Goal: Find specific page/section: Find specific page/section

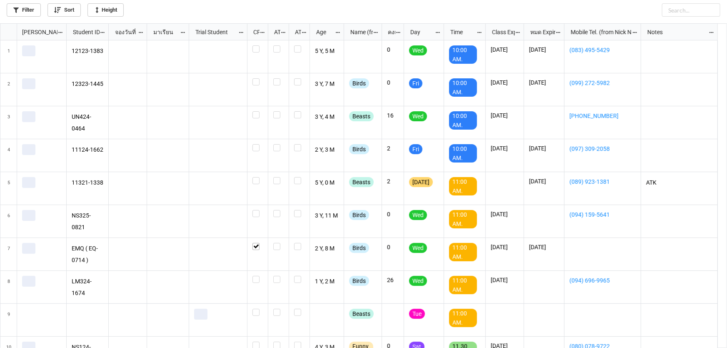
scroll to position [320, 722]
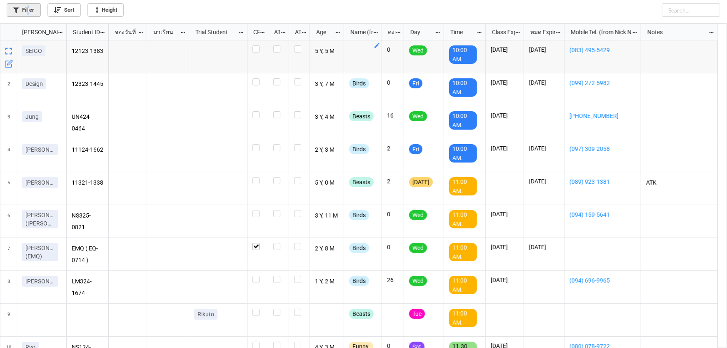
click at [29, 10] on link "Filter" at bounding box center [24, 9] width 34 height 13
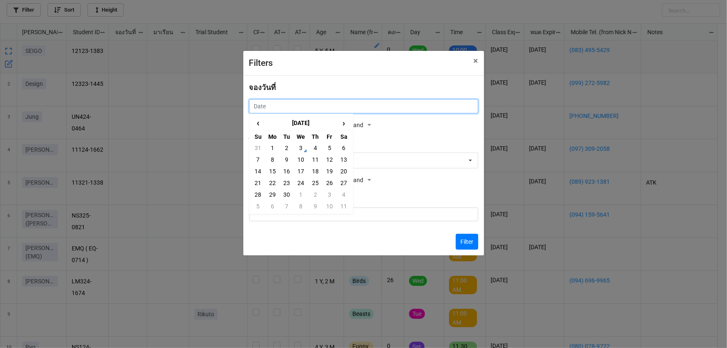
click at [300, 107] on input "text" at bounding box center [363, 106] width 229 height 14
click at [257, 125] on span "‹" at bounding box center [258, 123] width 13 height 14
click at [257, 124] on span "‹" at bounding box center [258, 123] width 13 height 14
click at [344, 125] on span "›" at bounding box center [343, 123] width 13 height 14
click at [302, 195] on td "27" at bounding box center [301, 195] width 14 height 12
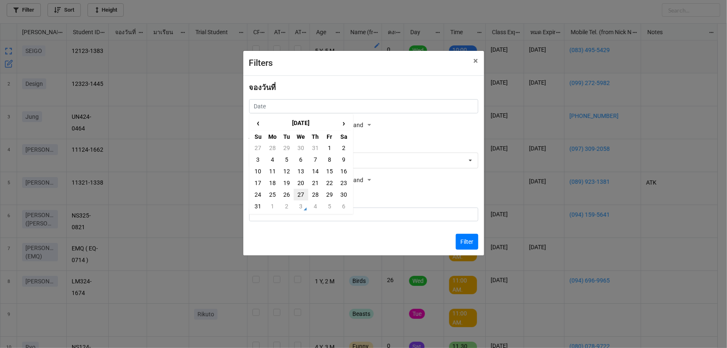
type input "27/8/2025"
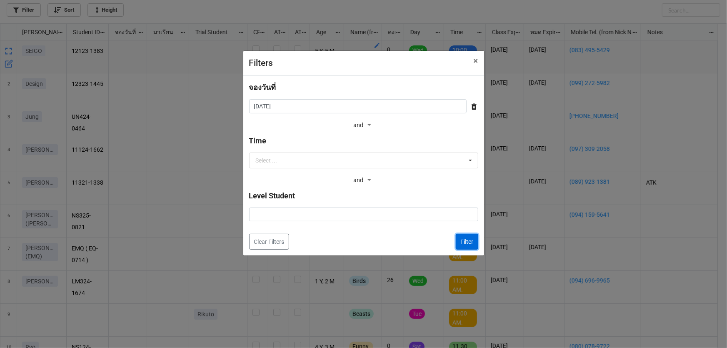
click at [467, 242] on button "Filter" at bounding box center [467, 242] width 22 height 16
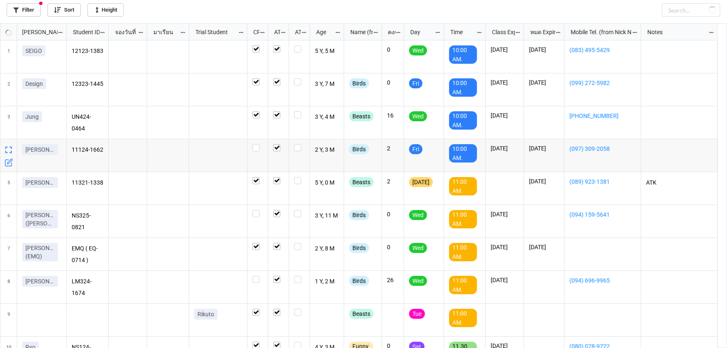
checkbox input "true"
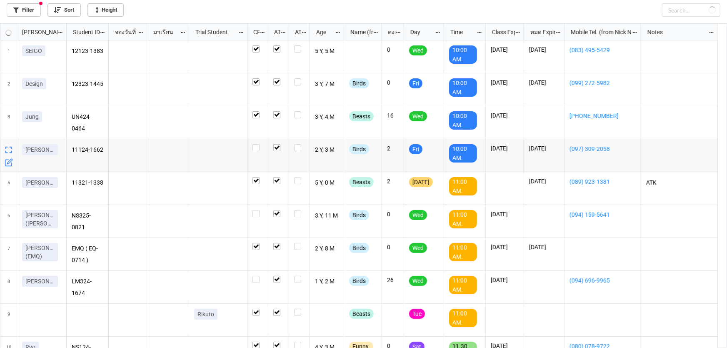
checkbox input "true"
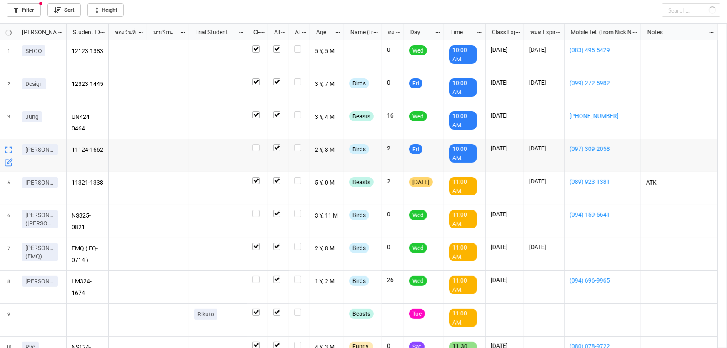
checkbox input "true"
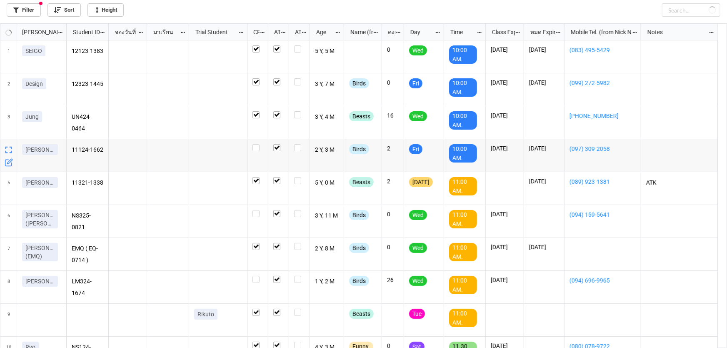
checkbox input "true"
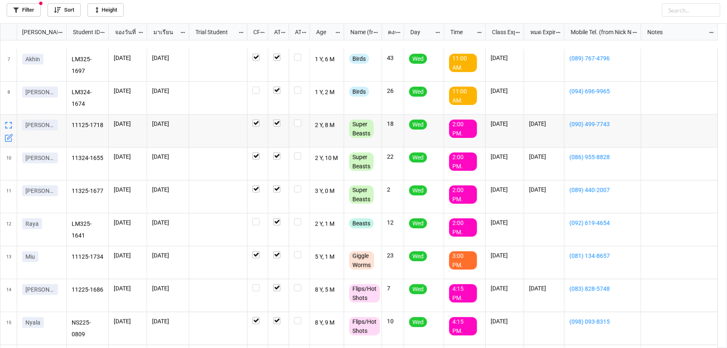
scroll to position [284, 0]
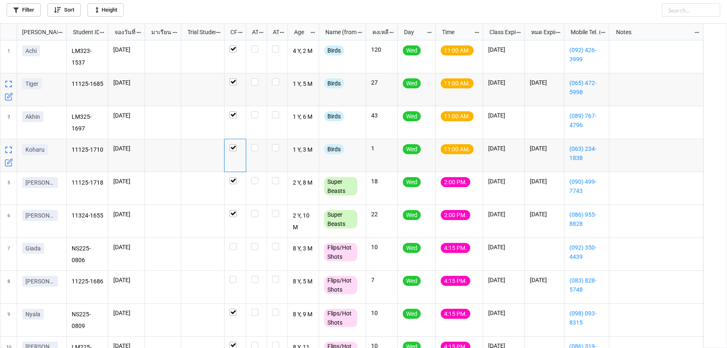
scroll to position [320, 722]
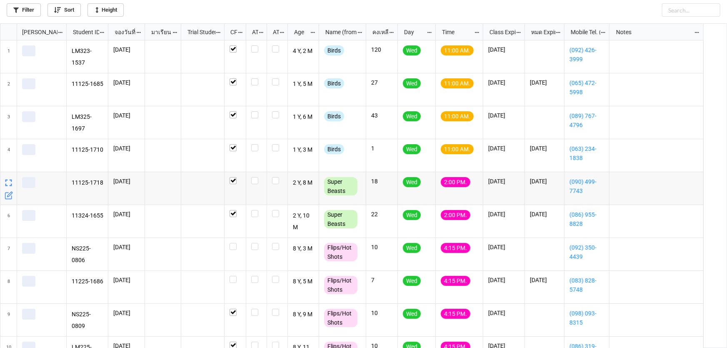
scroll to position [320, 722]
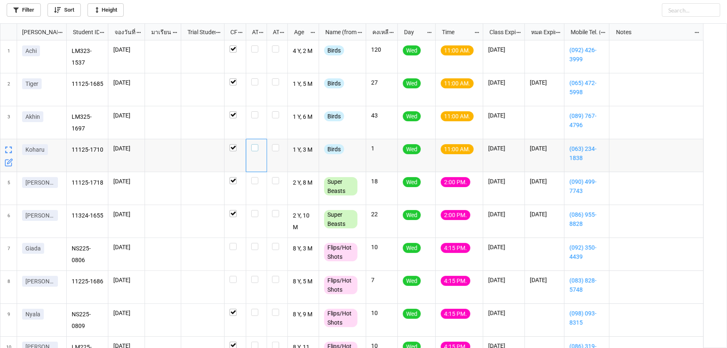
click at [254, 144] on label "grid" at bounding box center [256, 144] width 10 height 0
click at [254, 111] on label "grid" at bounding box center [256, 111] width 10 height 0
click at [254, 78] on label "grid" at bounding box center [256, 78] width 10 height 0
click at [253, 45] on label "grid" at bounding box center [256, 45] width 10 height 0
checkbox input "true"
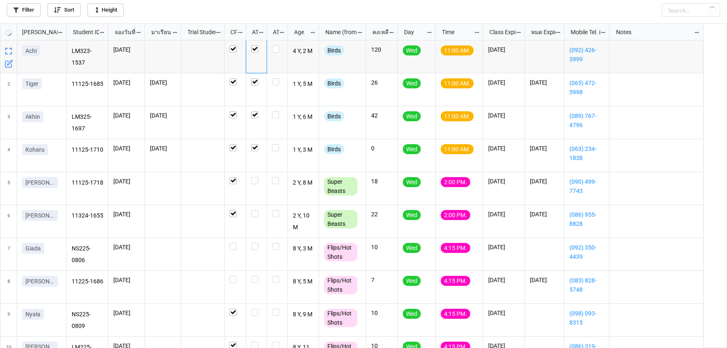
checkbox input "true"
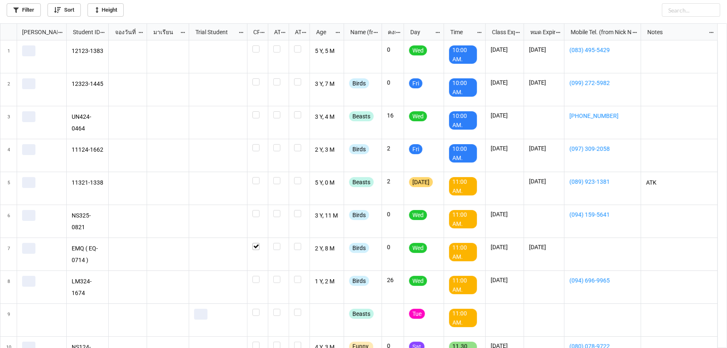
scroll to position [320, 722]
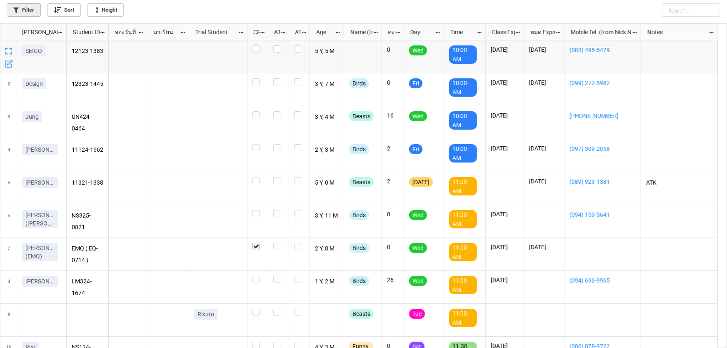
click at [33, 11] on link "Filter" at bounding box center [24, 9] width 34 height 13
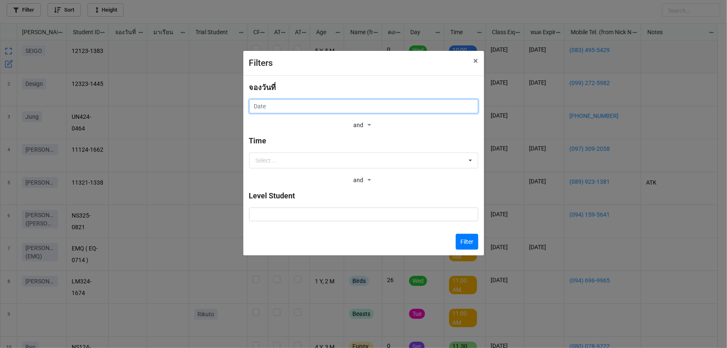
click at [319, 105] on input "text" at bounding box center [363, 106] width 229 height 14
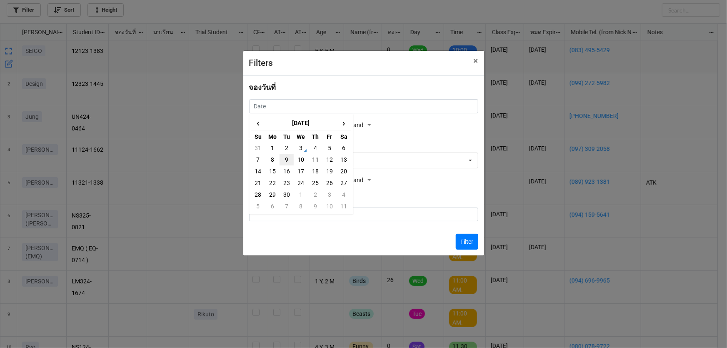
click at [287, 160] on td "9" at bounding box center [286, 160] width 14 height 12
type input "[DATE]"
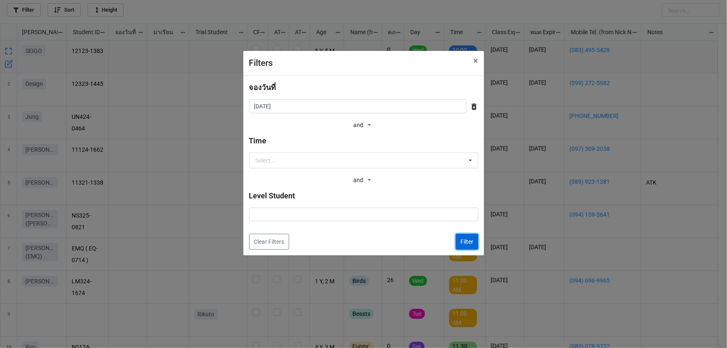
click at [467, 242] on button "Filter" at bounding box center [467, 242] width 22 height 16
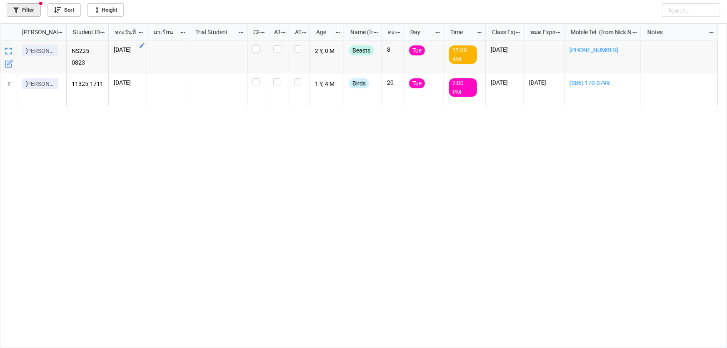
click at [30, 8] on link "Filter" at bounding box center [24, 9] width 34 height 13
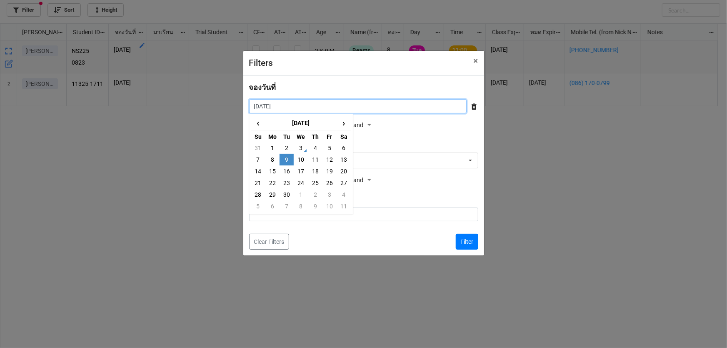
click at [288, 104] on input "[DATE]" at bounding box center [357, 106] width 217 height 14
click at [302, 161] on td "10" at bounding box center [301, 160] width 14 height 12
type input "[DATE]"
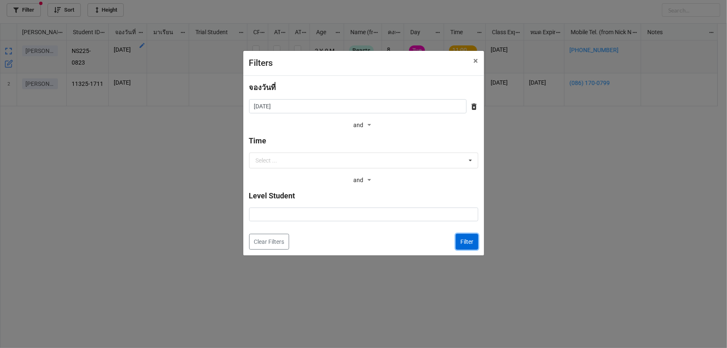
click at [471, 242] on button "Filter" at bounding box center [467, 242] width 22 height 16
